Goal: Task Accomplishment & Management: Manage account settings

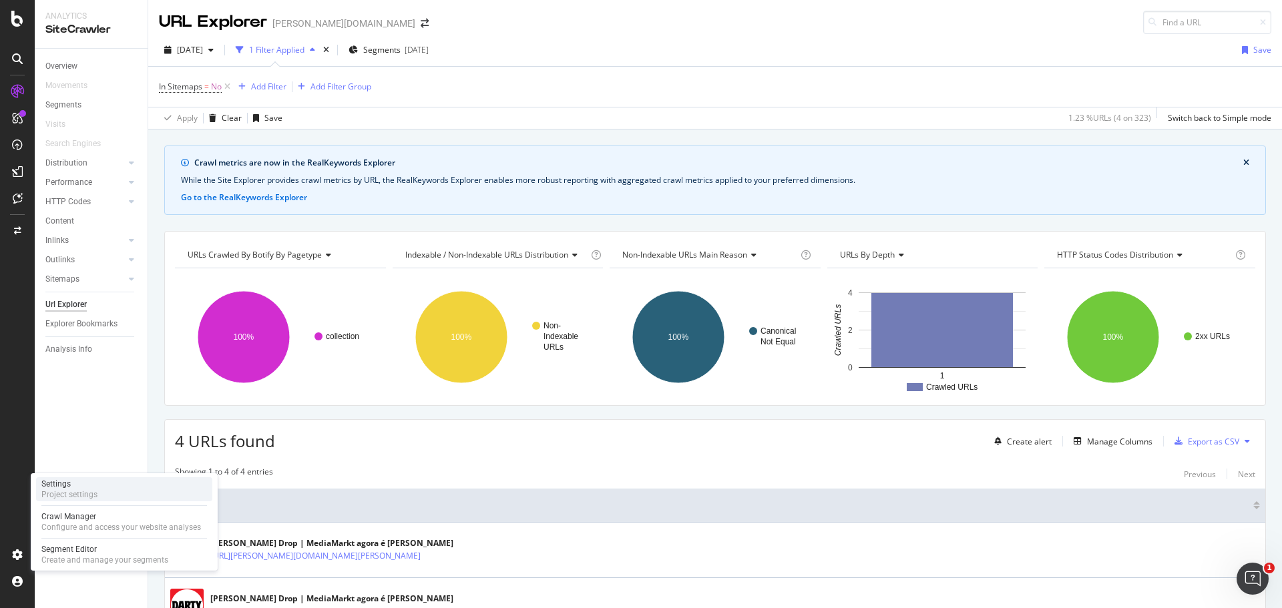
click at [62, 488] on div "Settings" at bounding box center [69, 484] width 56 height 11
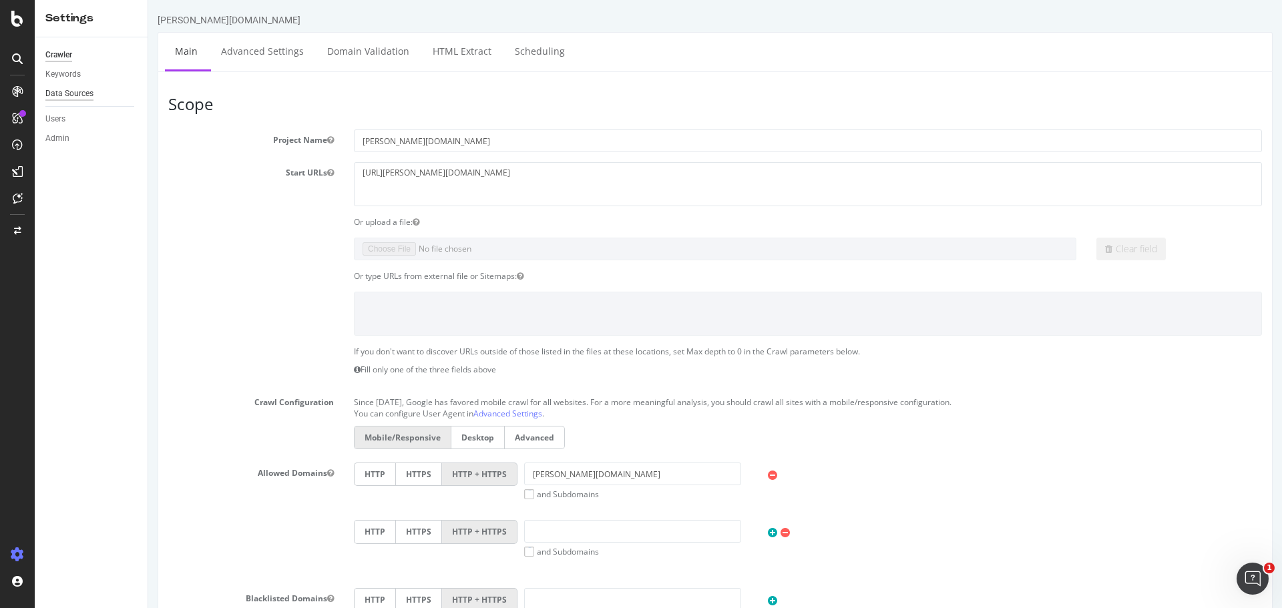
click at [67, 92] on div "Data Sources" at bounding box center [69, 94] width 48 height 14
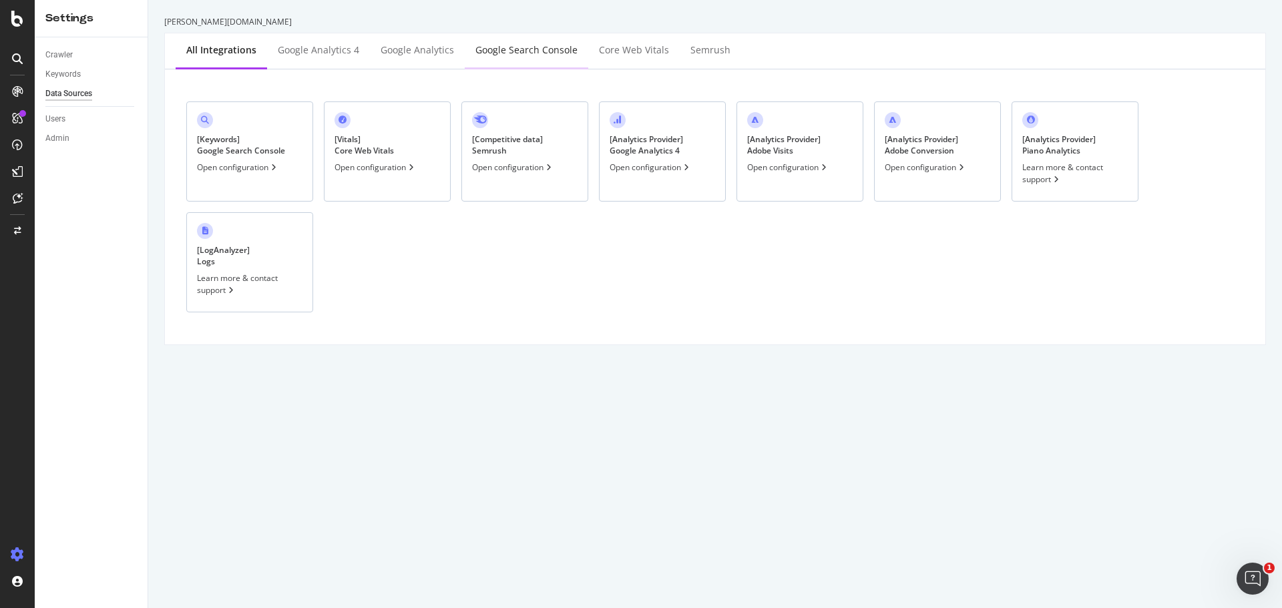
click at [533, 54] on div "Google Search Console" at bounding box center [526, 49] width 102 height 13
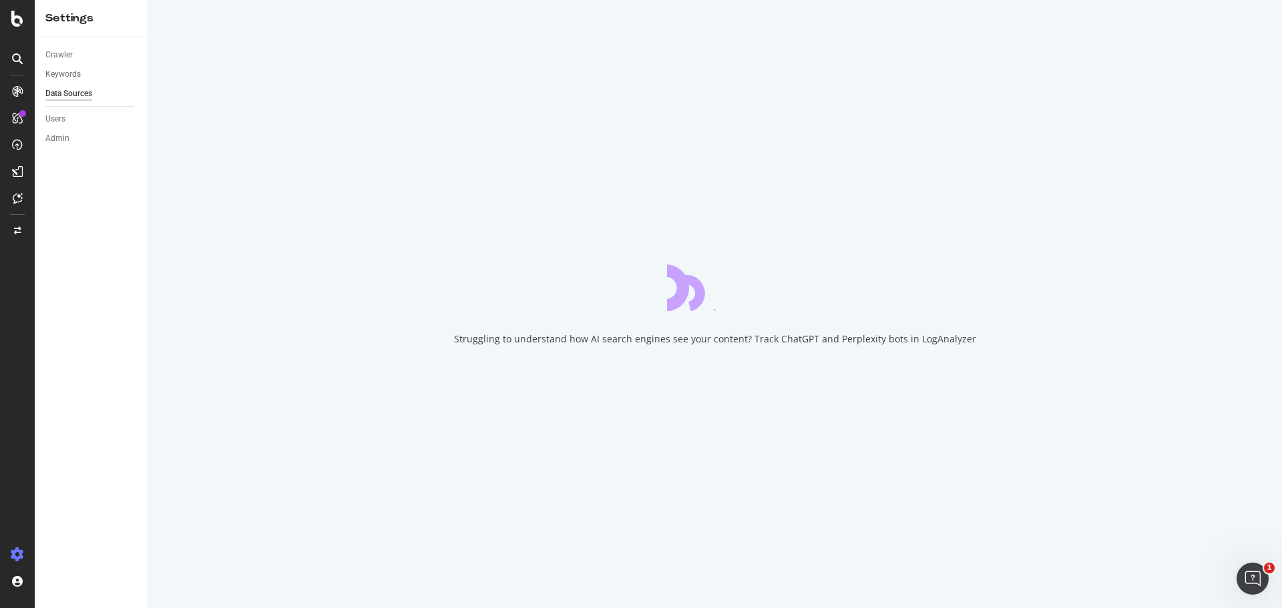
click at [63, 90] on div "Data Sources" at bounding box center [68, 94] width 47 height 14
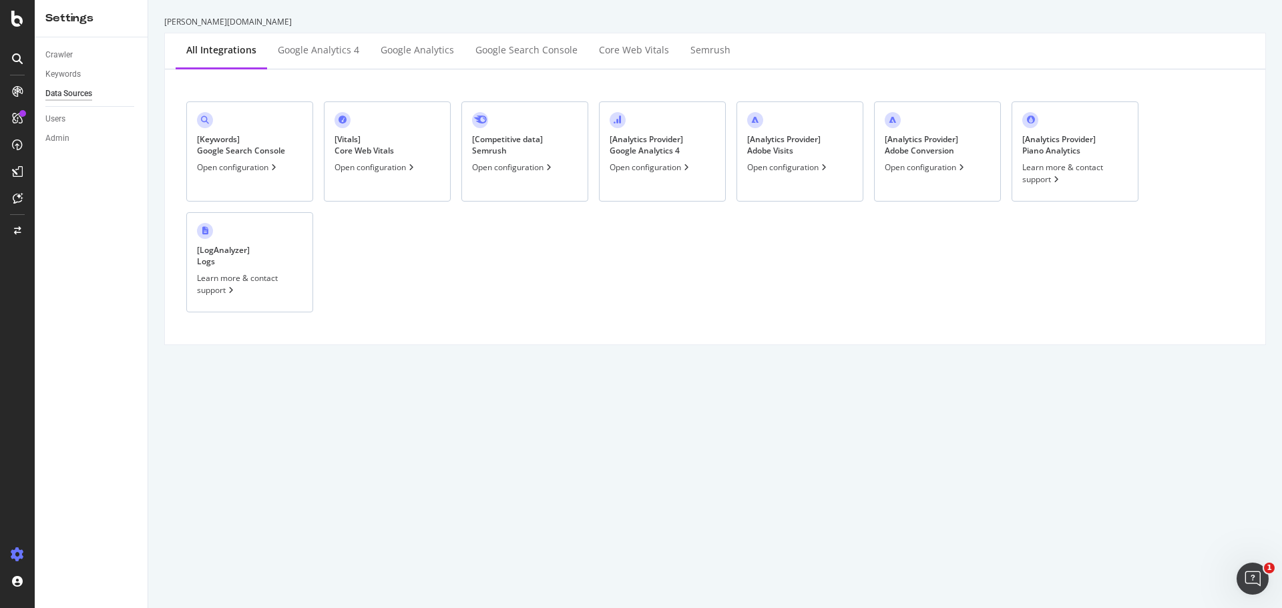
click at [222, 141] on div "[ Keywords ] Google Search Console" at bounding box center [241, 145] width 88 height 23
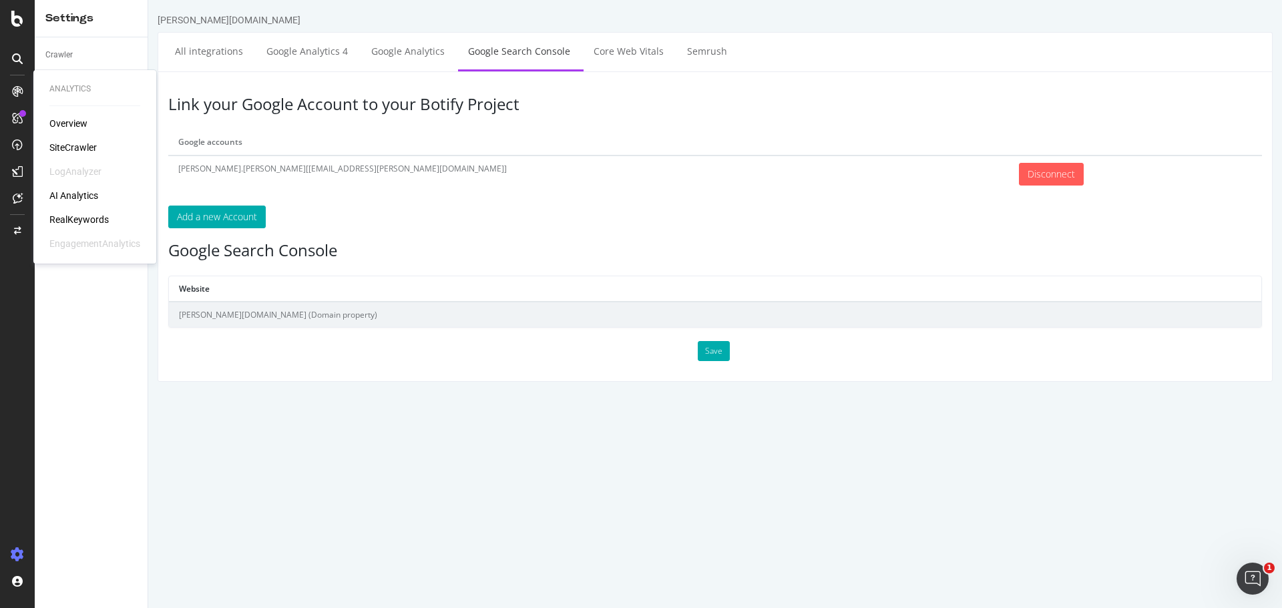
click at [86, 218] on div "RealKeywords" at bounding box center [78, 219] width 59 height 13
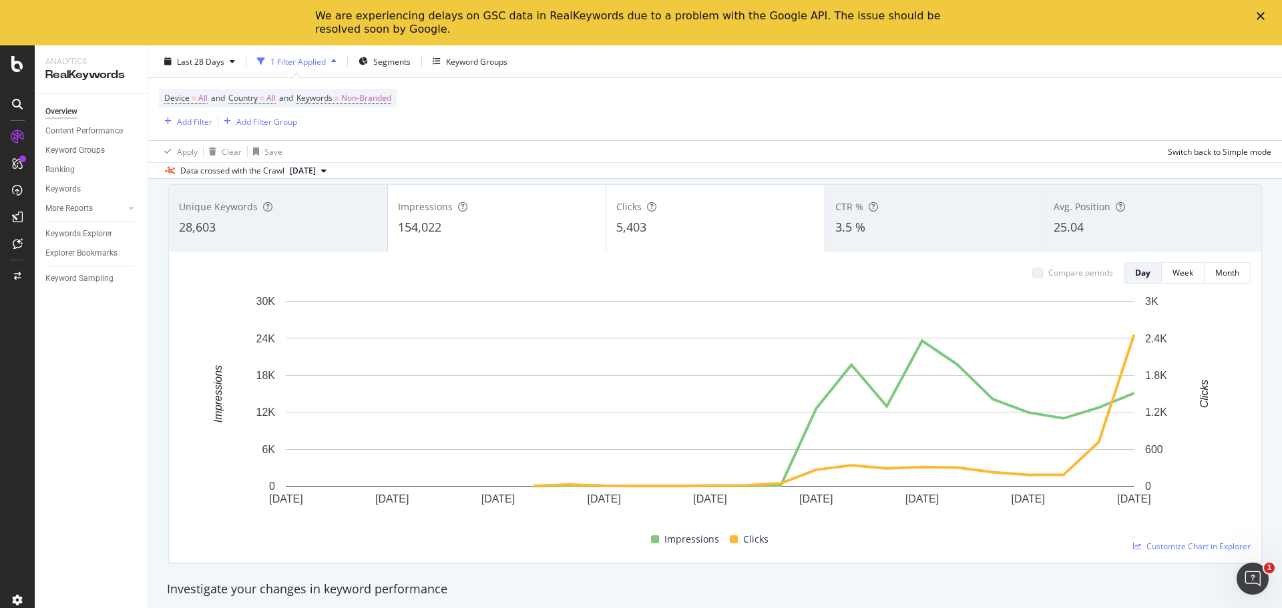
scroll to position [67, 0]
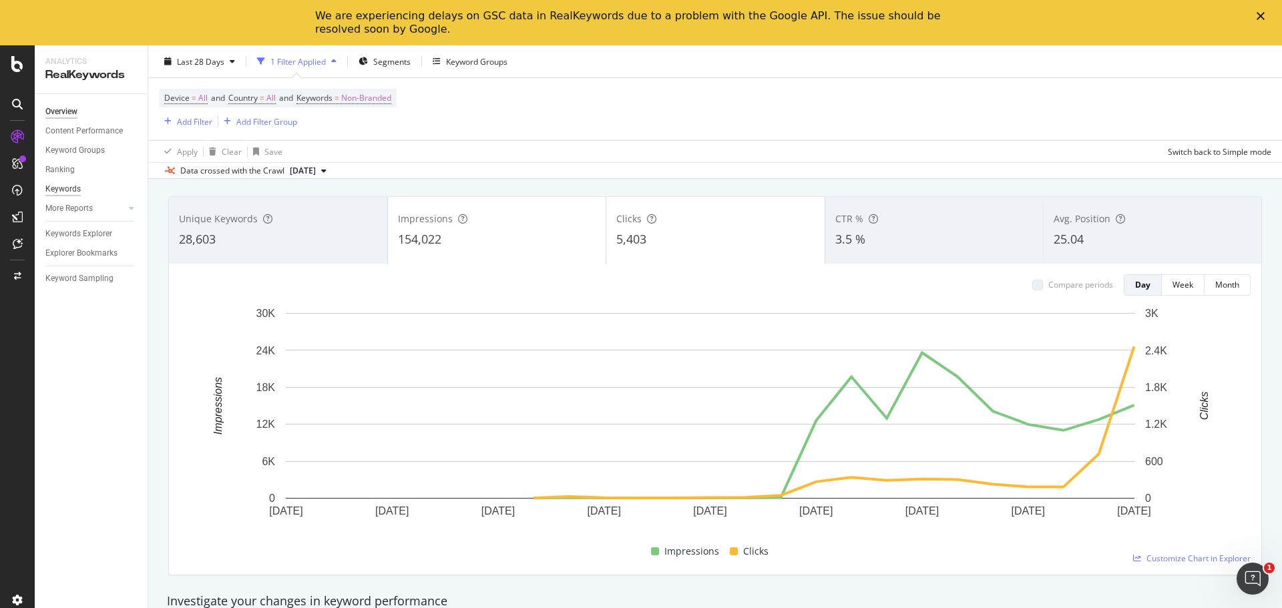
click at [59, 187] on div "Keywords" at bounding box center [62, 189] width 35 height 14
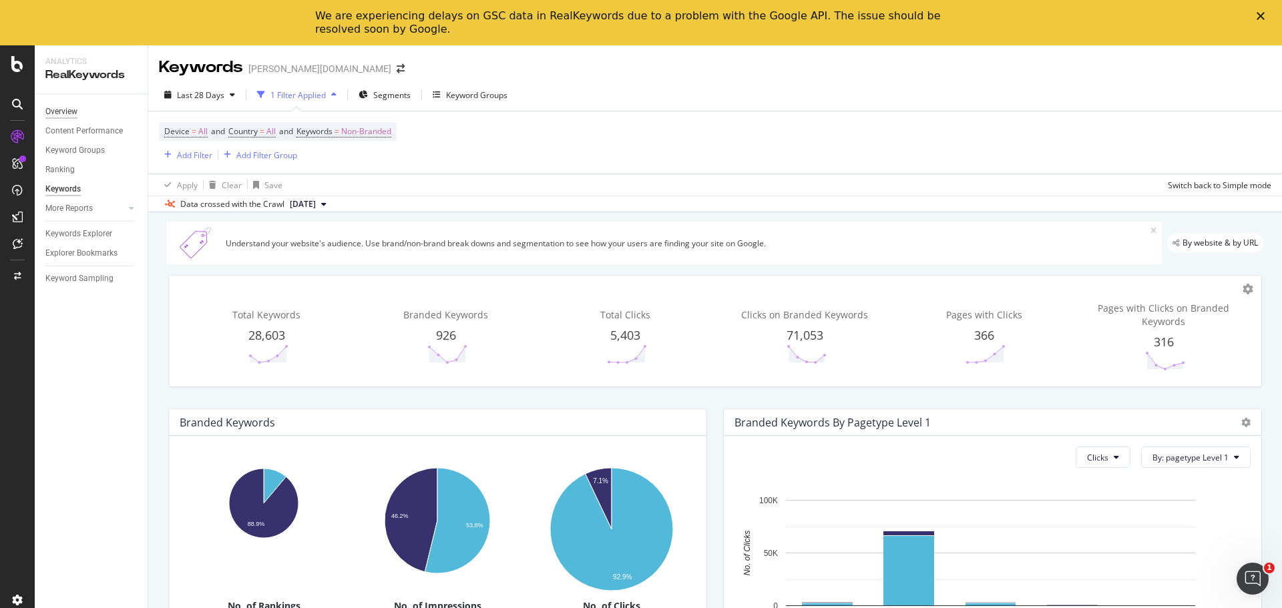
click at [59, 110] on div "Overview" at bounding box center [61, 112] width 32 height 14
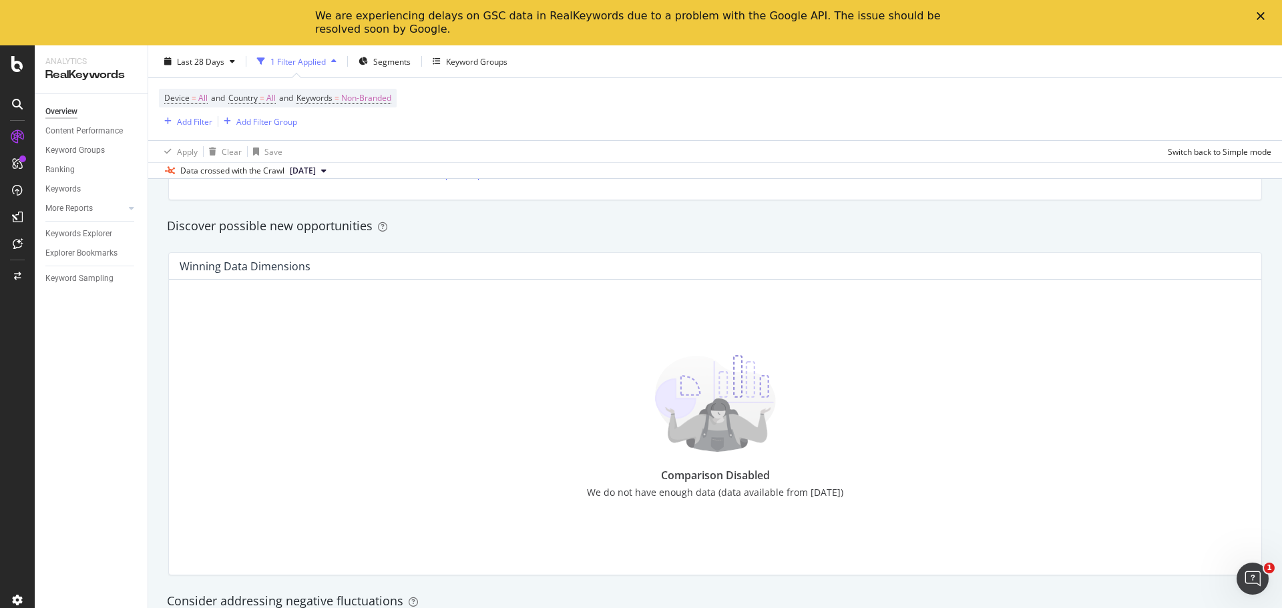
scroll to position [1135, 0]
click at [16, 598] on icon at bounding box center [17, 600] width 13 height 13
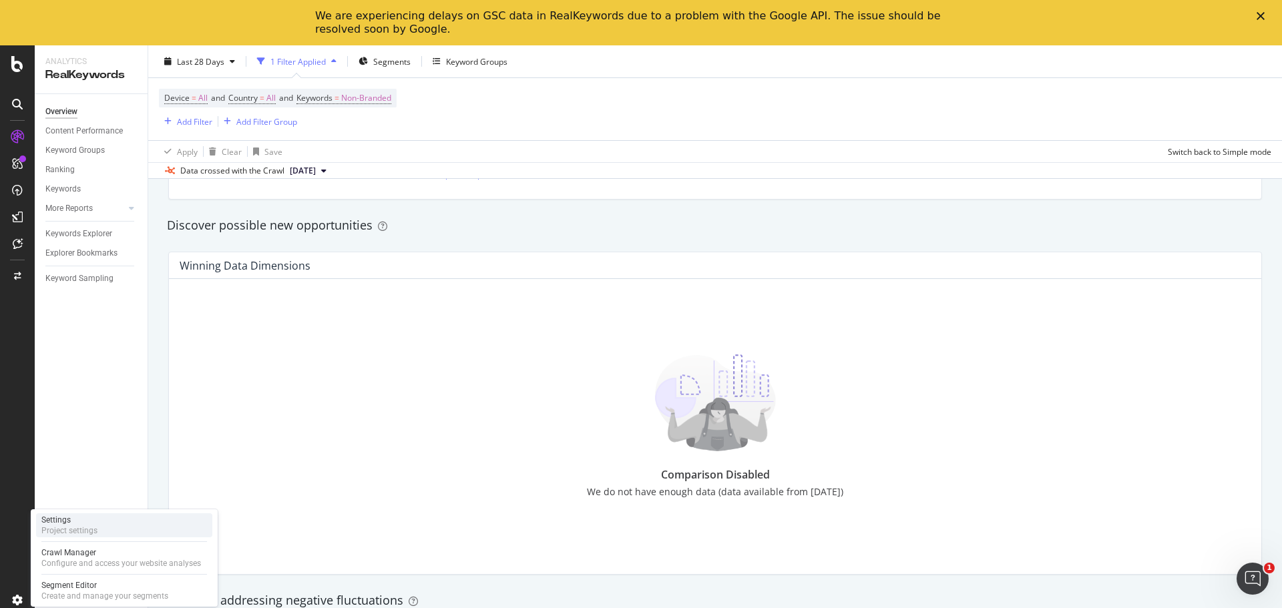
click at [71, 520] on div "Settings" at bounding box center [69, 520] width 56 height 11
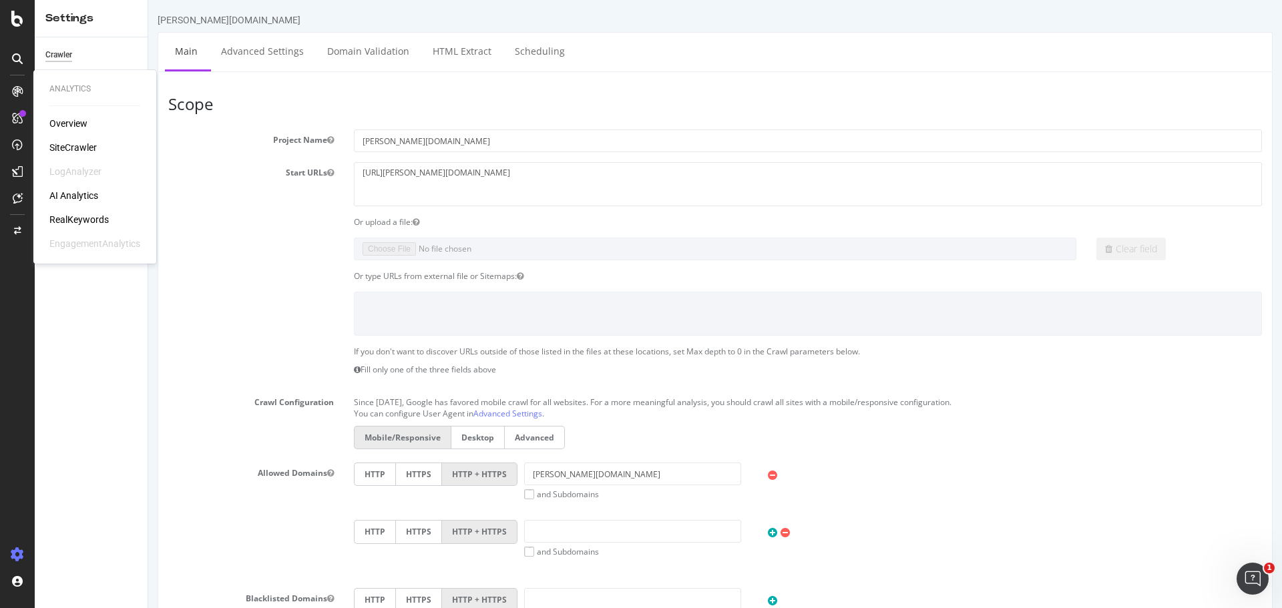
click at [21, 90] on icon at bounding box center [17, 91] width 11 height 11
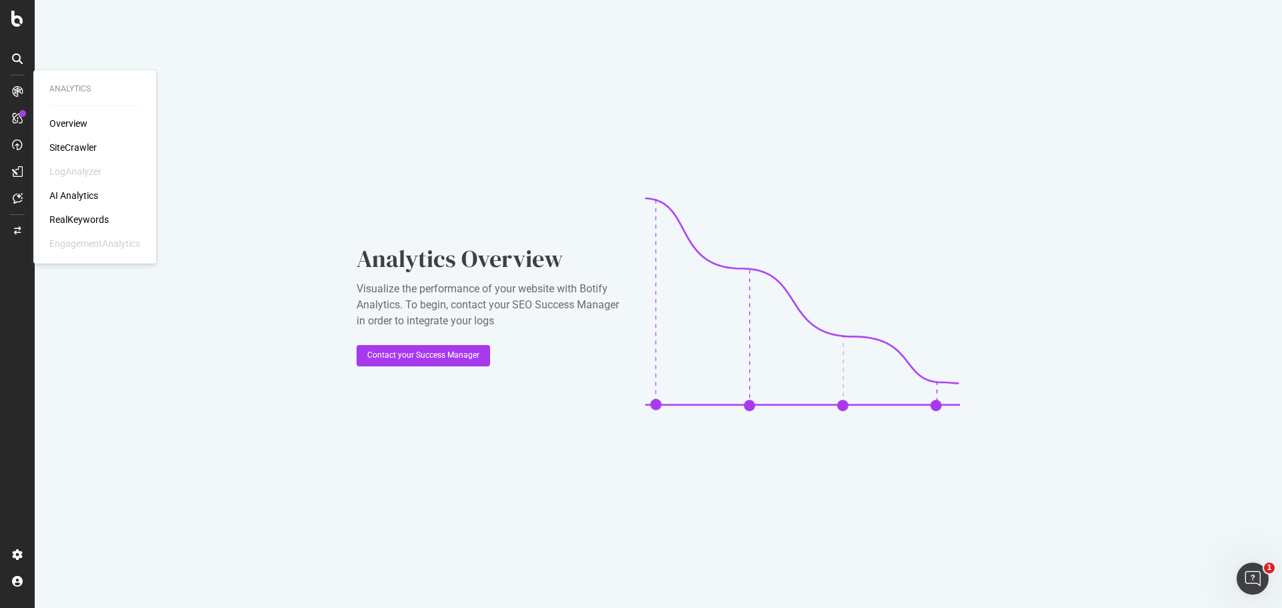
click at [75, 144] on div "SiteCrawler" at bounding box center [72, 147] width 47 height 13
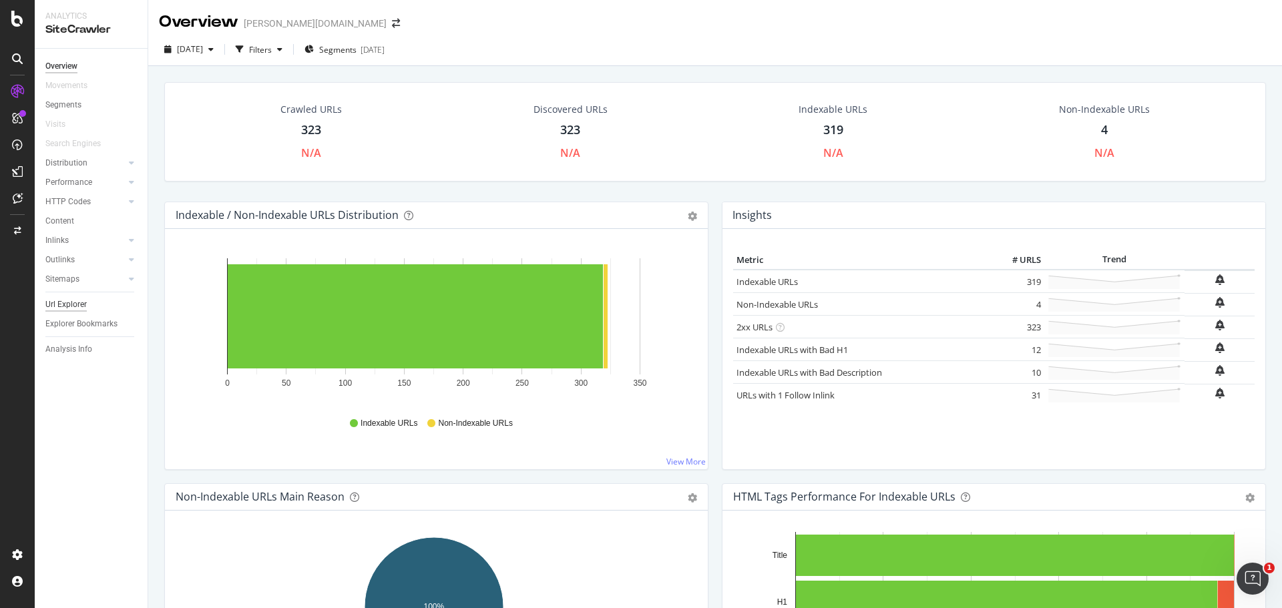
click at [62, 305] on div "Url Explorer" at bounding box center [65, 305] width 41 height 14
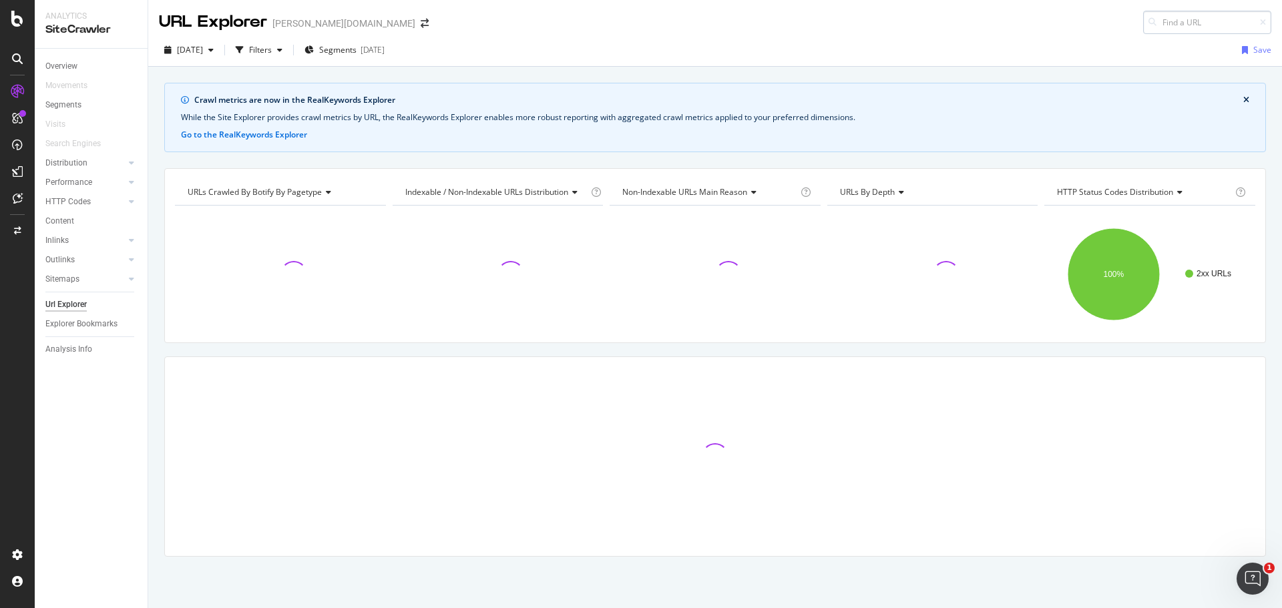
click at [1189, 23] on input at bounding box center [1207, 22] width 128 height 23
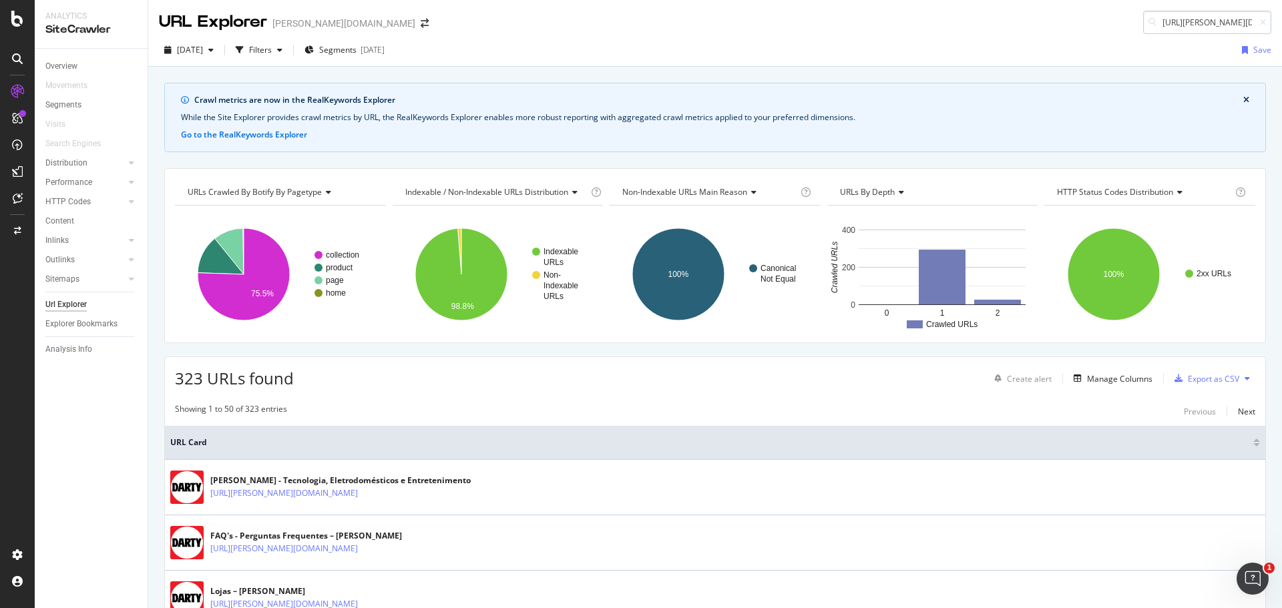
scroll to position [0, 50]
type input "[URL][PERSON_NAME][DOMAIN_NAME][PERSON_NAME]"
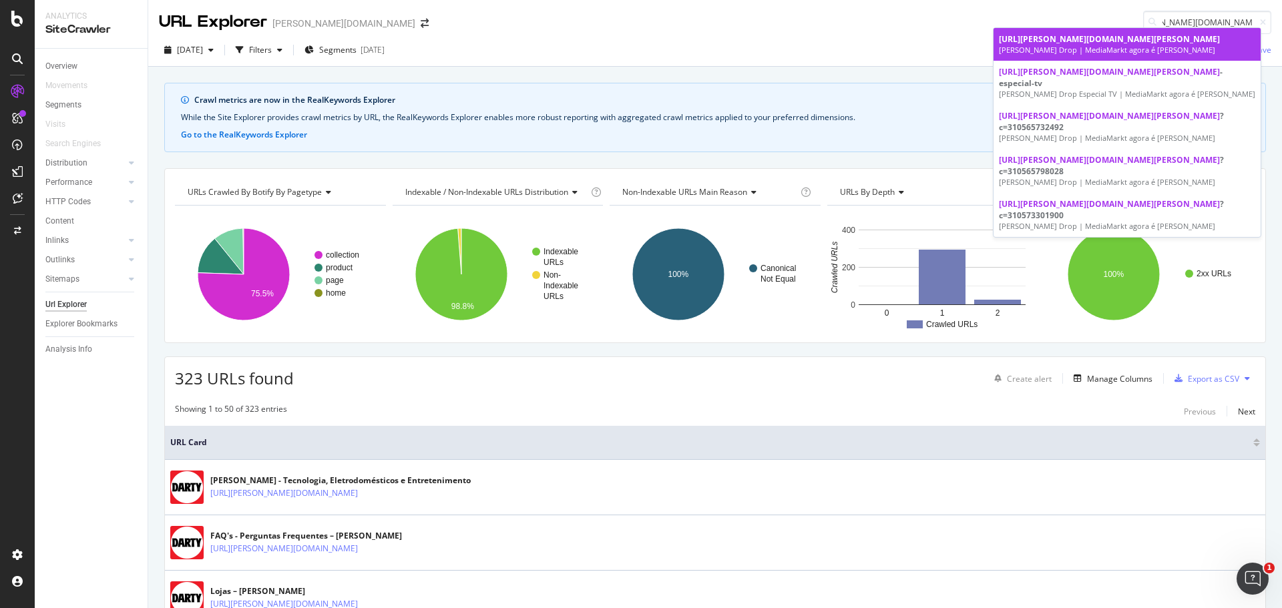
scroll to position [0, 0]
click at [1097, 42] on span "[URL][PERSON_NAME][DOMAIN_NAME][PERSON_NAME]" at bounding box center [1109, 38] width 221 height 11
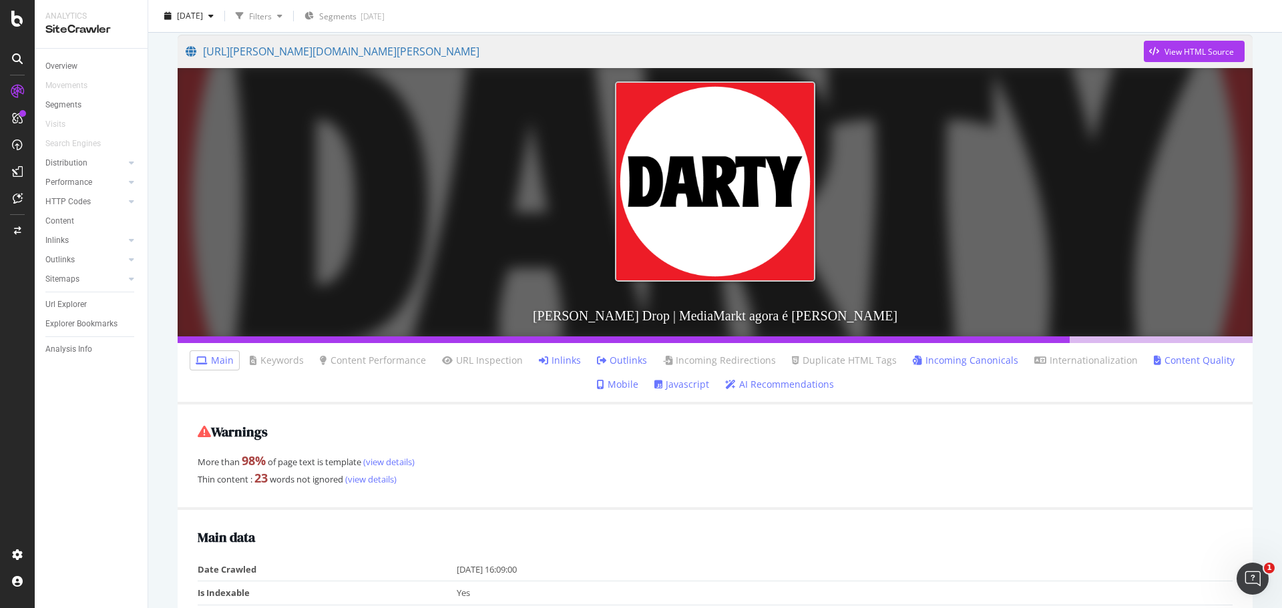
scroll to position [200, 0]
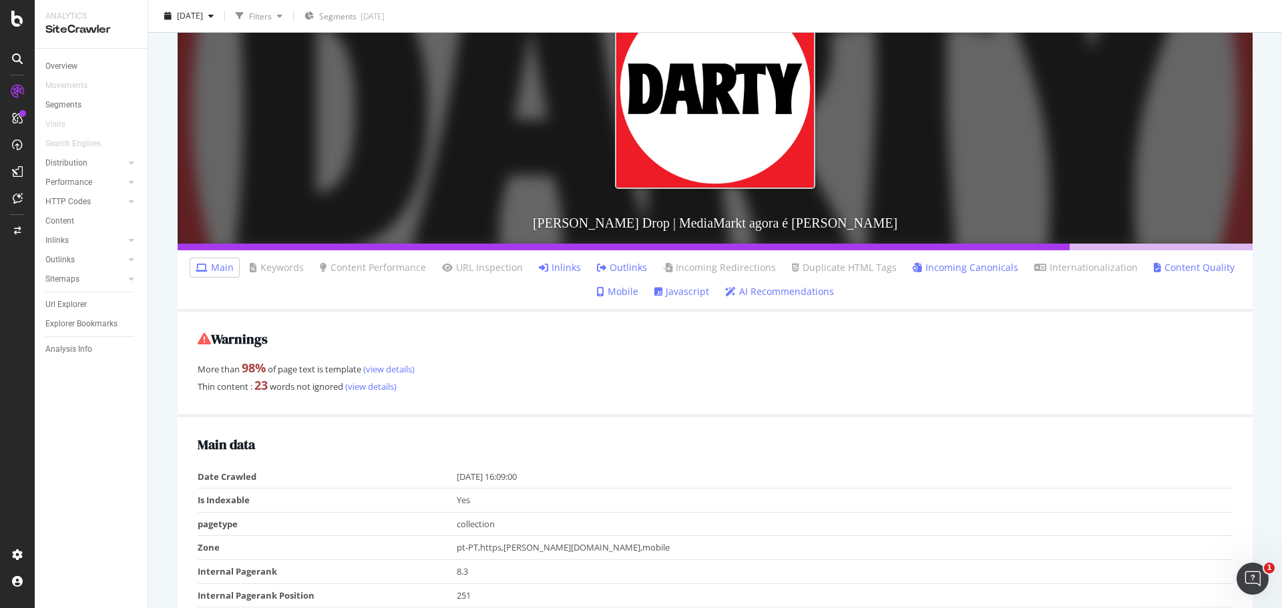
click at [622, 266] on link "Outlinks" at bounding box center [622, 267] width 50 height 13
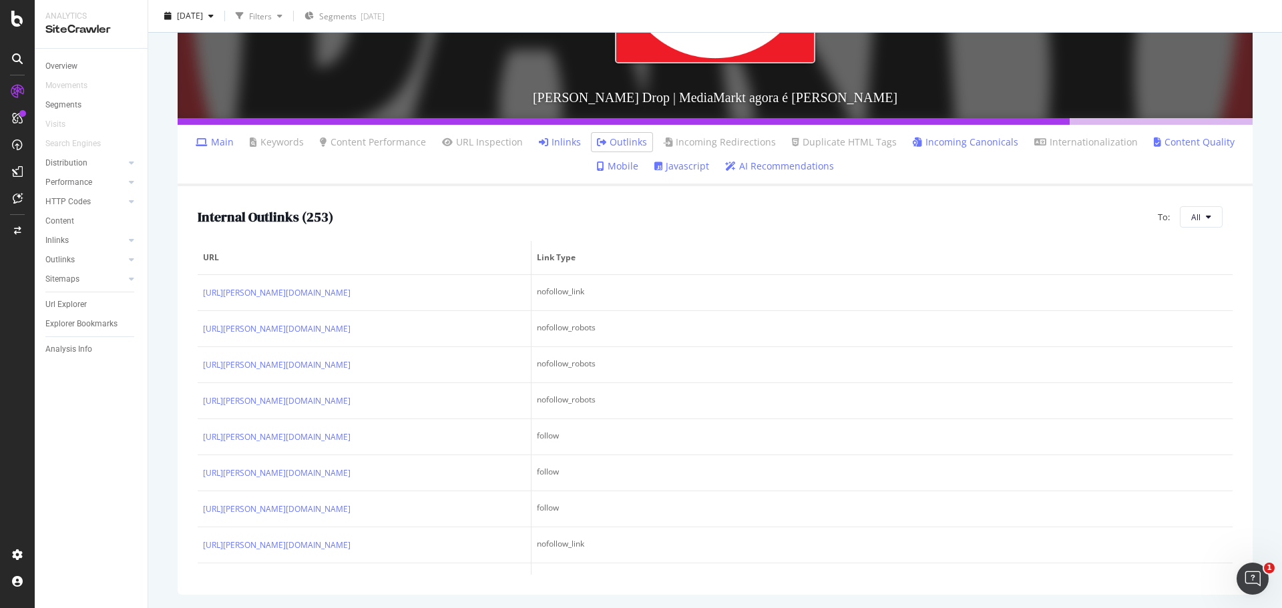
click at [679, 164] on link "Javascript" at bounding box center [681, 166] width 55 height 13
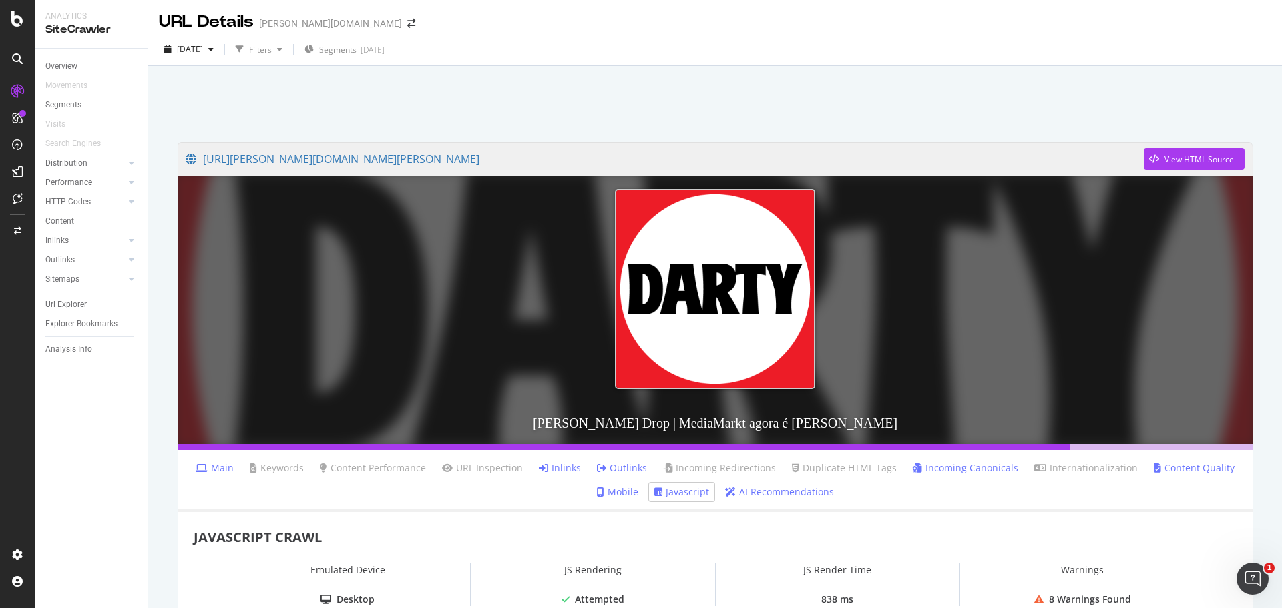
click at [629, 467] on link "Outlinks" at bounding box center [622, 467] width 50 height 13
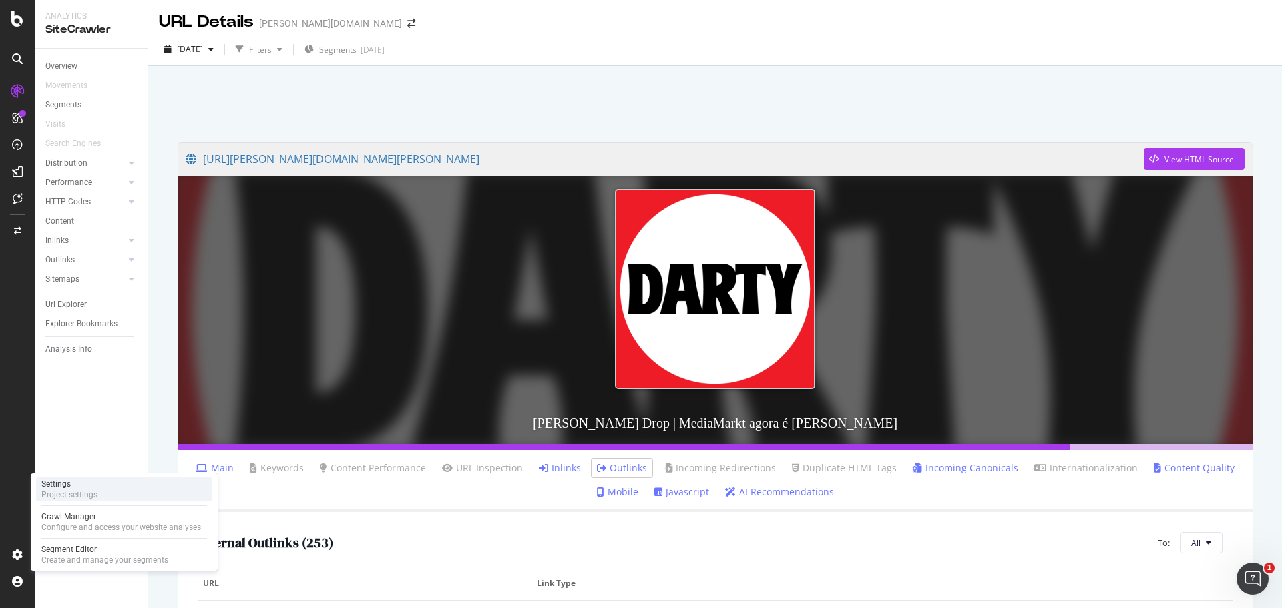
click at [75, 481] on div "Settings" at bounding box center [69, 484] width 56 height 11
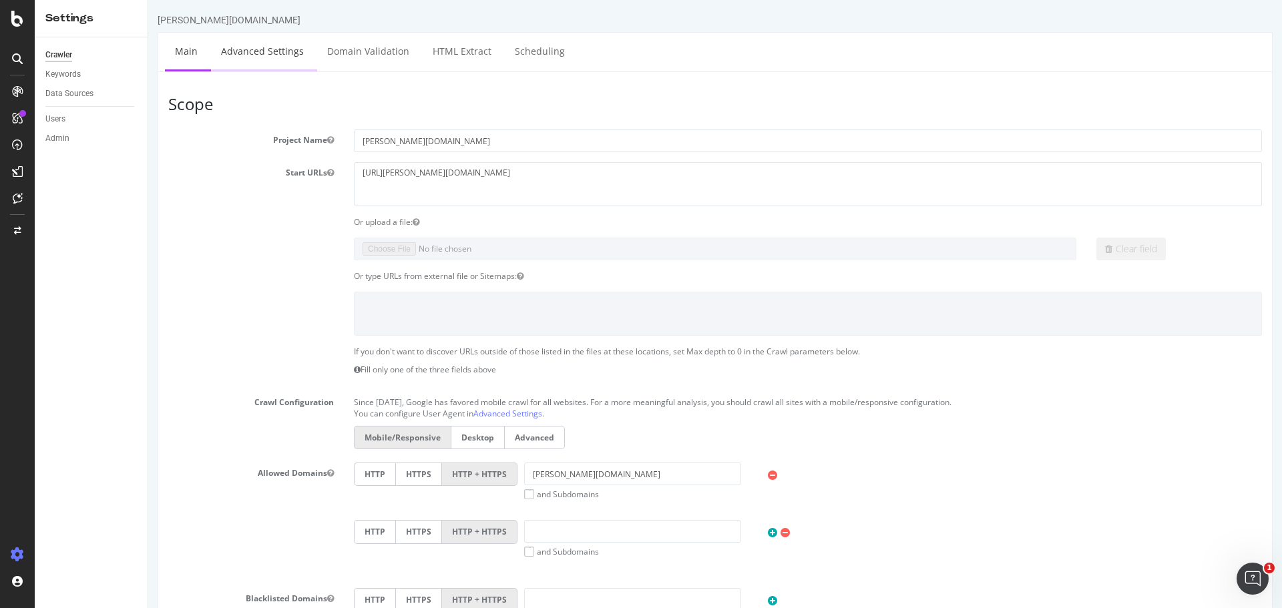
click at [259, 50] on link "Advanced Settings" at bounding box center [262, 51] width 103 height 37
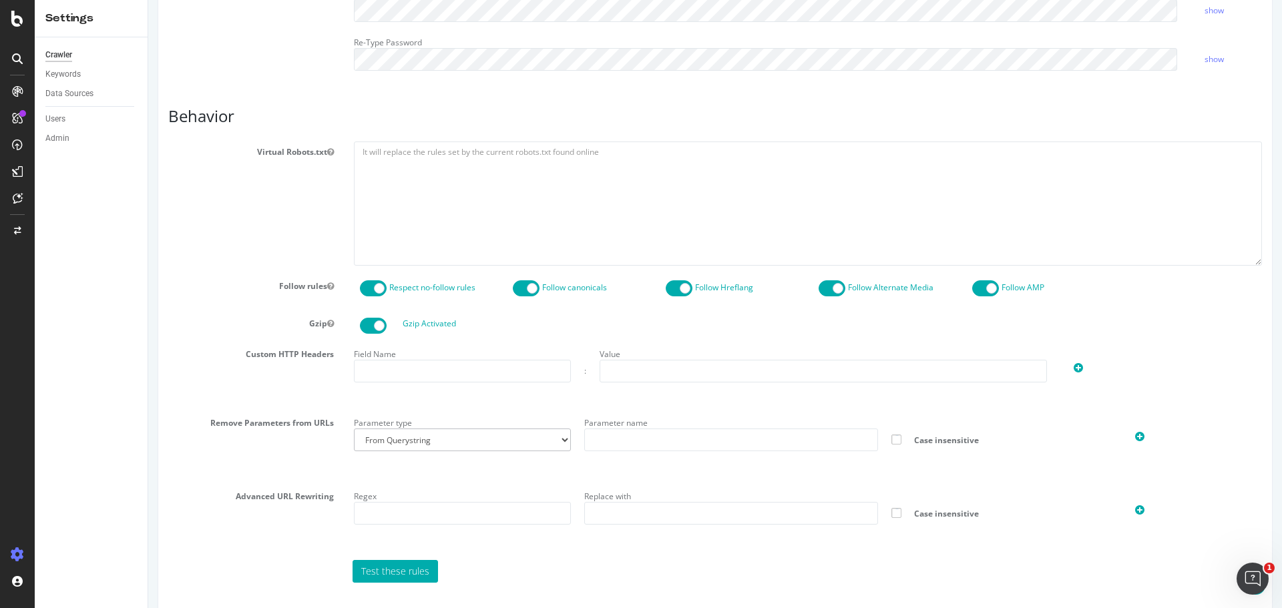
scroll to position [534, 0]
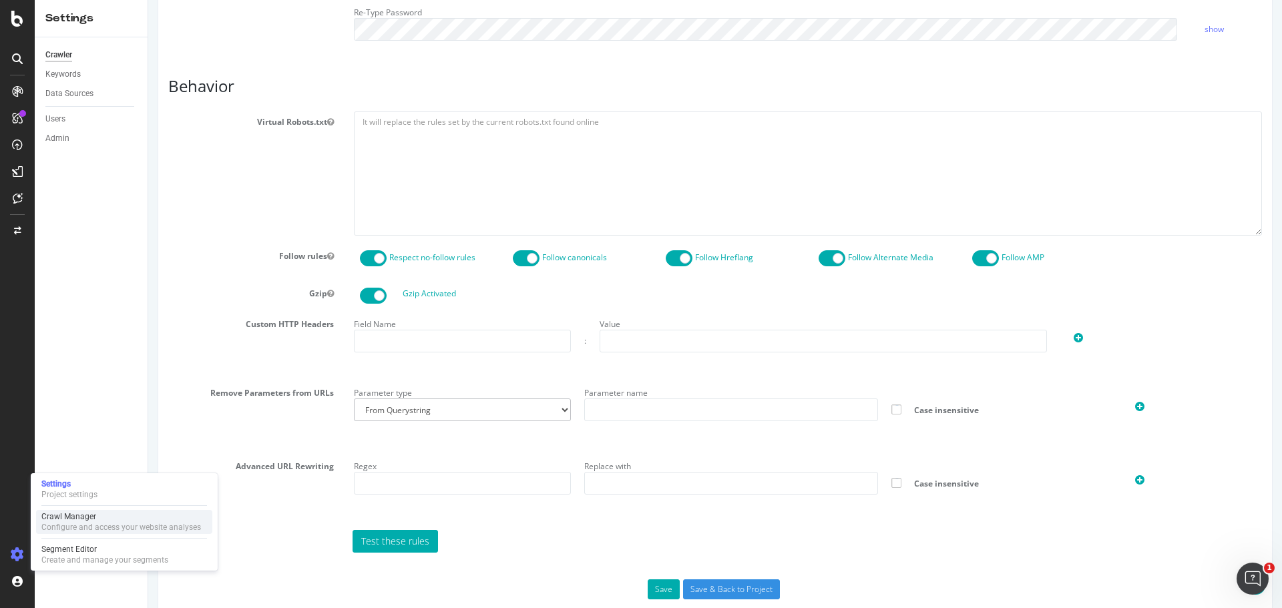
click at [75, 521] on div "Crawl Manager" at bounding box center [121, 517] width 160 height 11
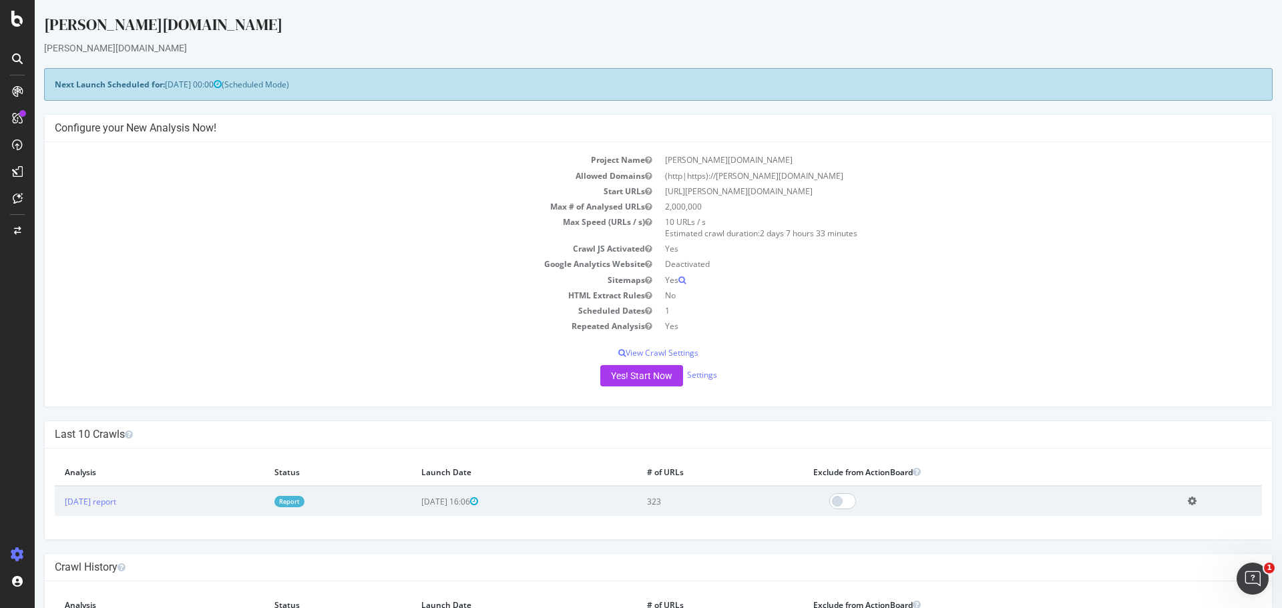
click at [645, 248] on icon "button" at bounding box center [648, 249] width 7 height 8
